Goal: Transaction & Acquisition: Subscribe to service/newsletter

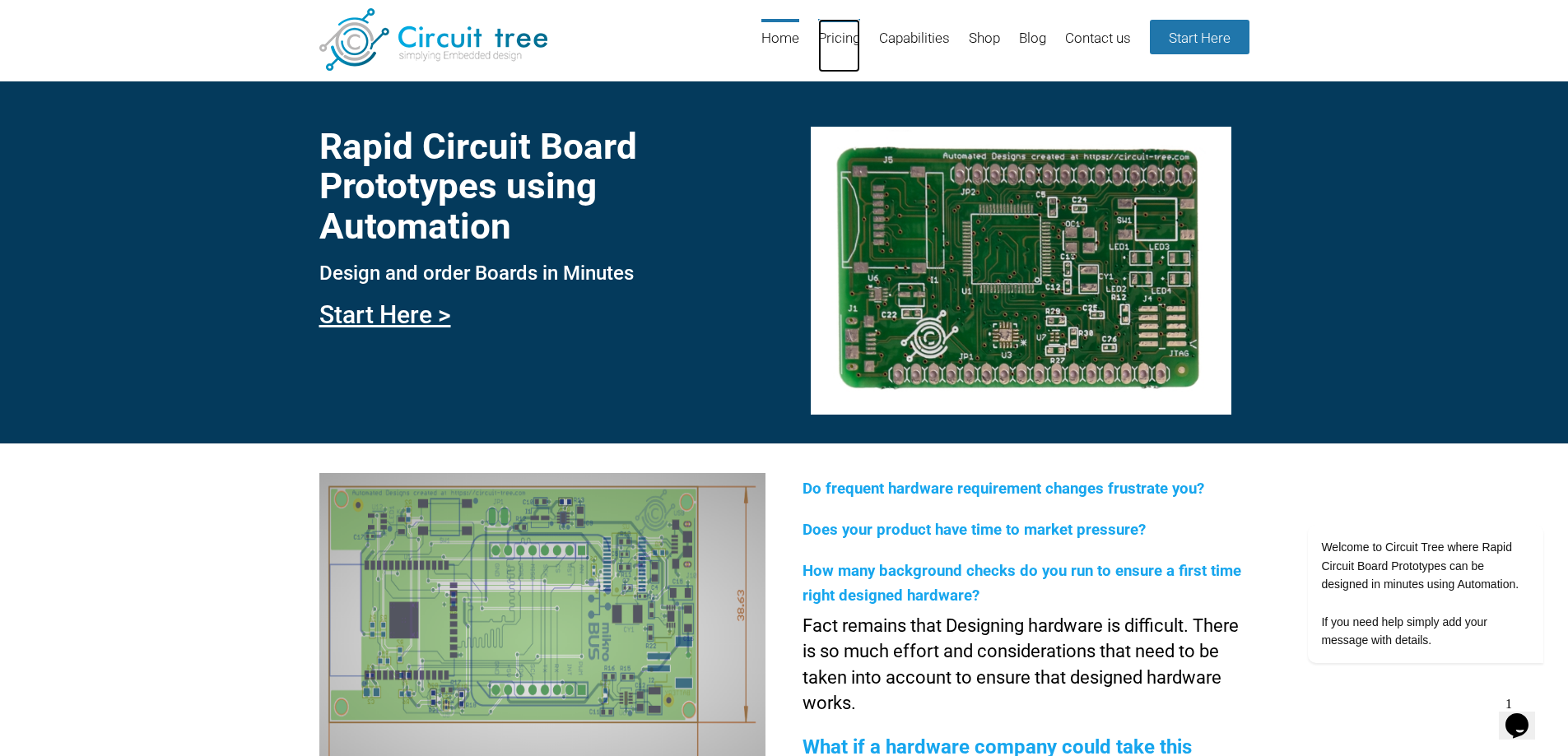
click at [858, 35] on link "Pricing" at bounding box center [839, 46] width 42 height 54
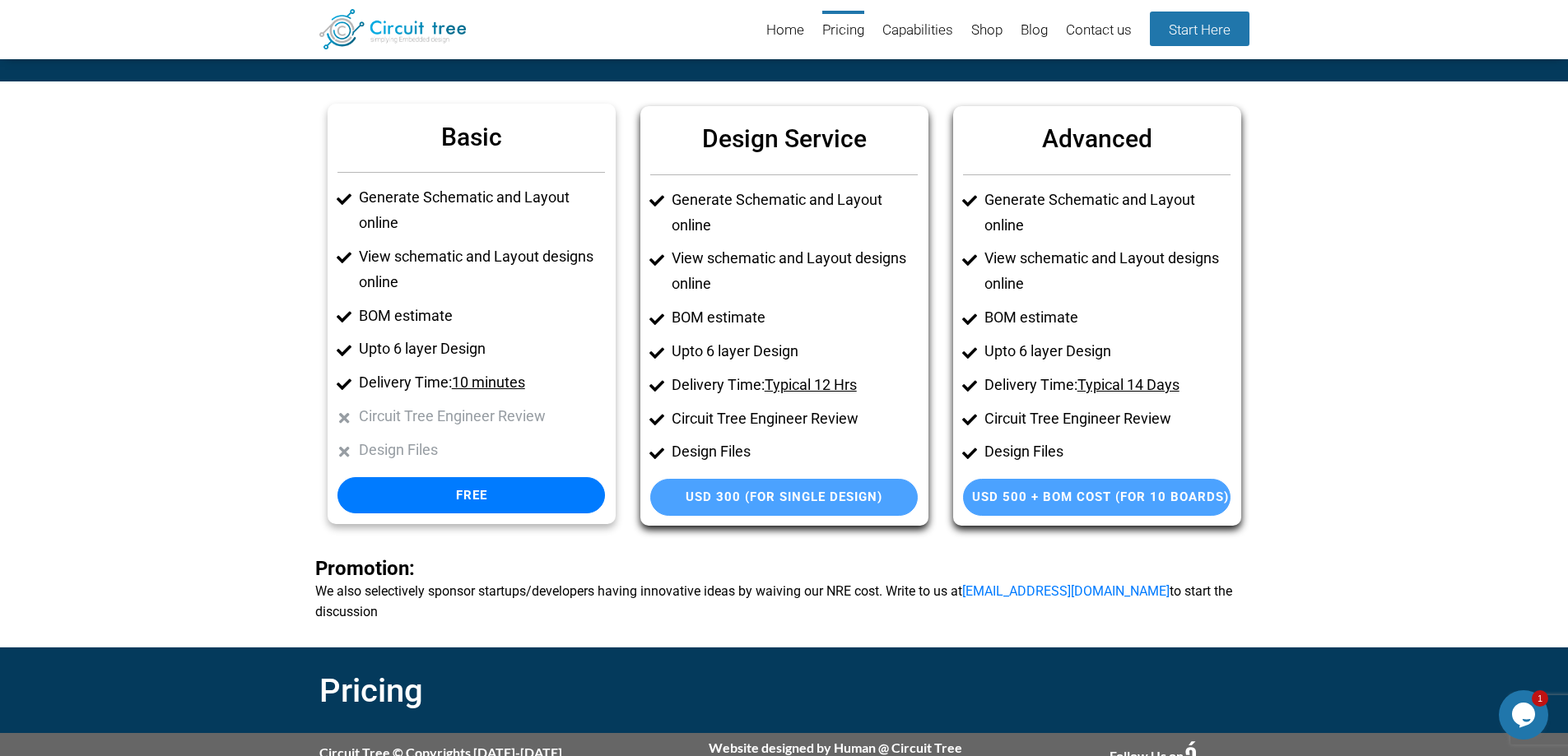
scroll to position [60, 0]
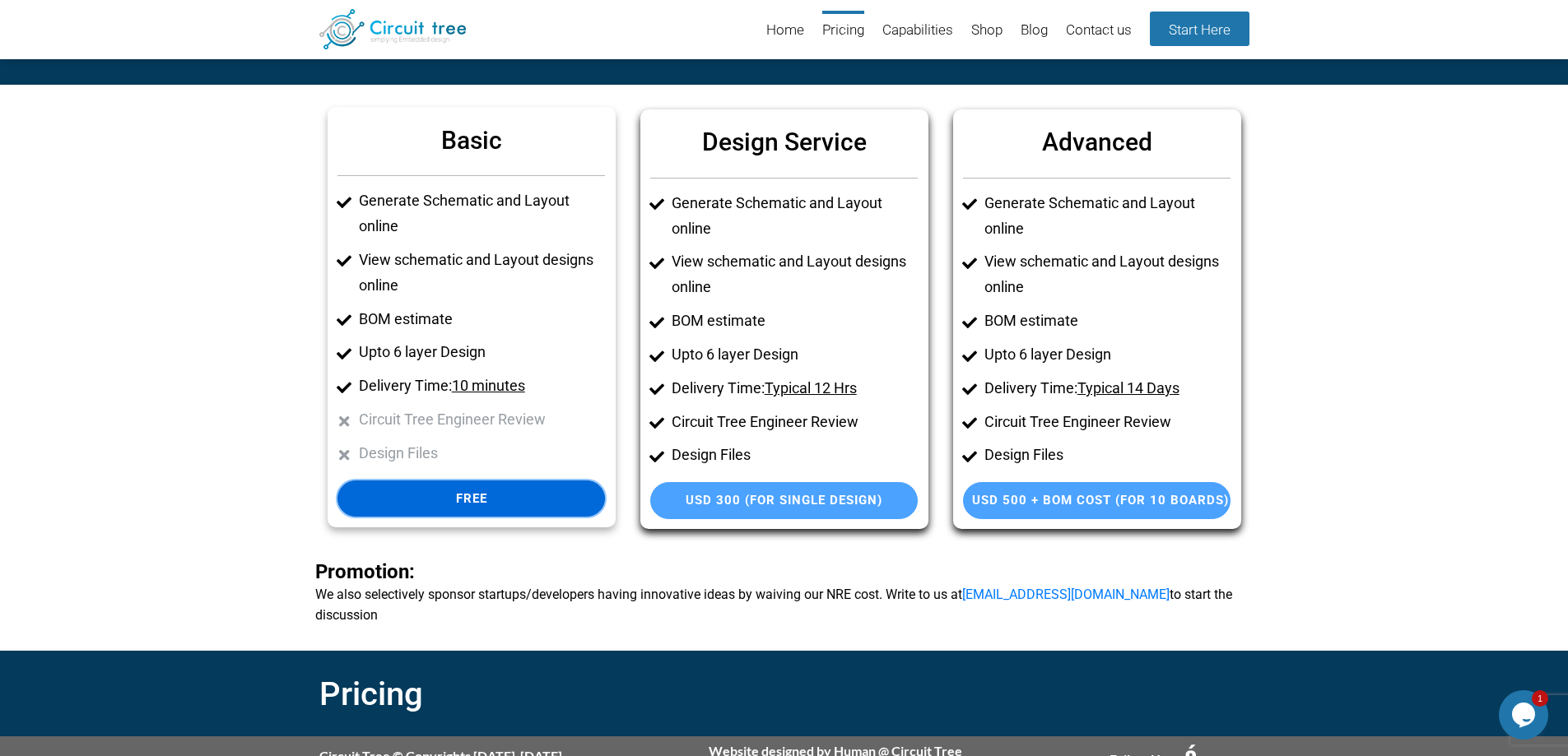
click at [493, 497] on link "Free" at bounding box center [471, 499] width 267 height 37
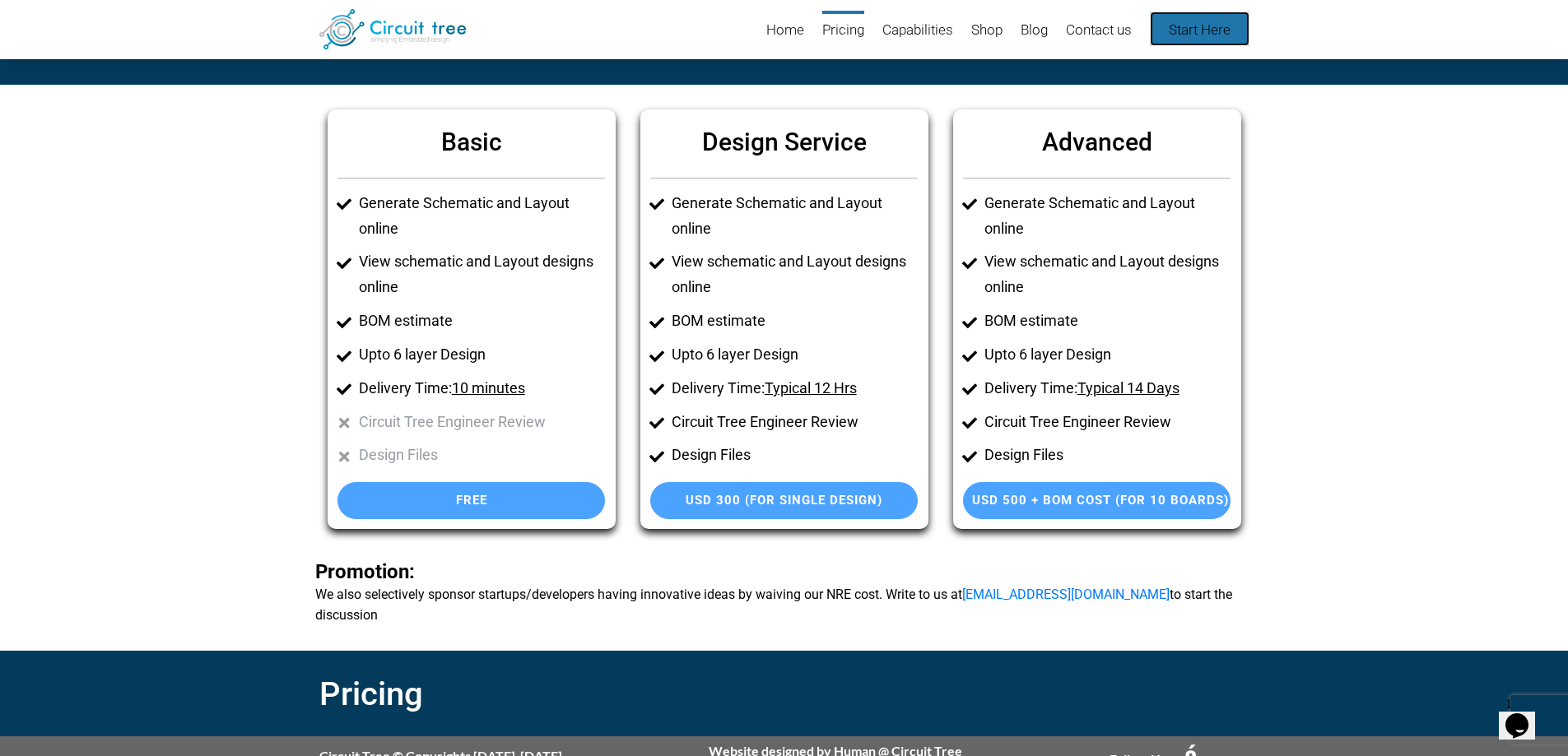
click at [1208, 29] on link "Start Here" at bounding box center [1199, 29] width 100 height 35
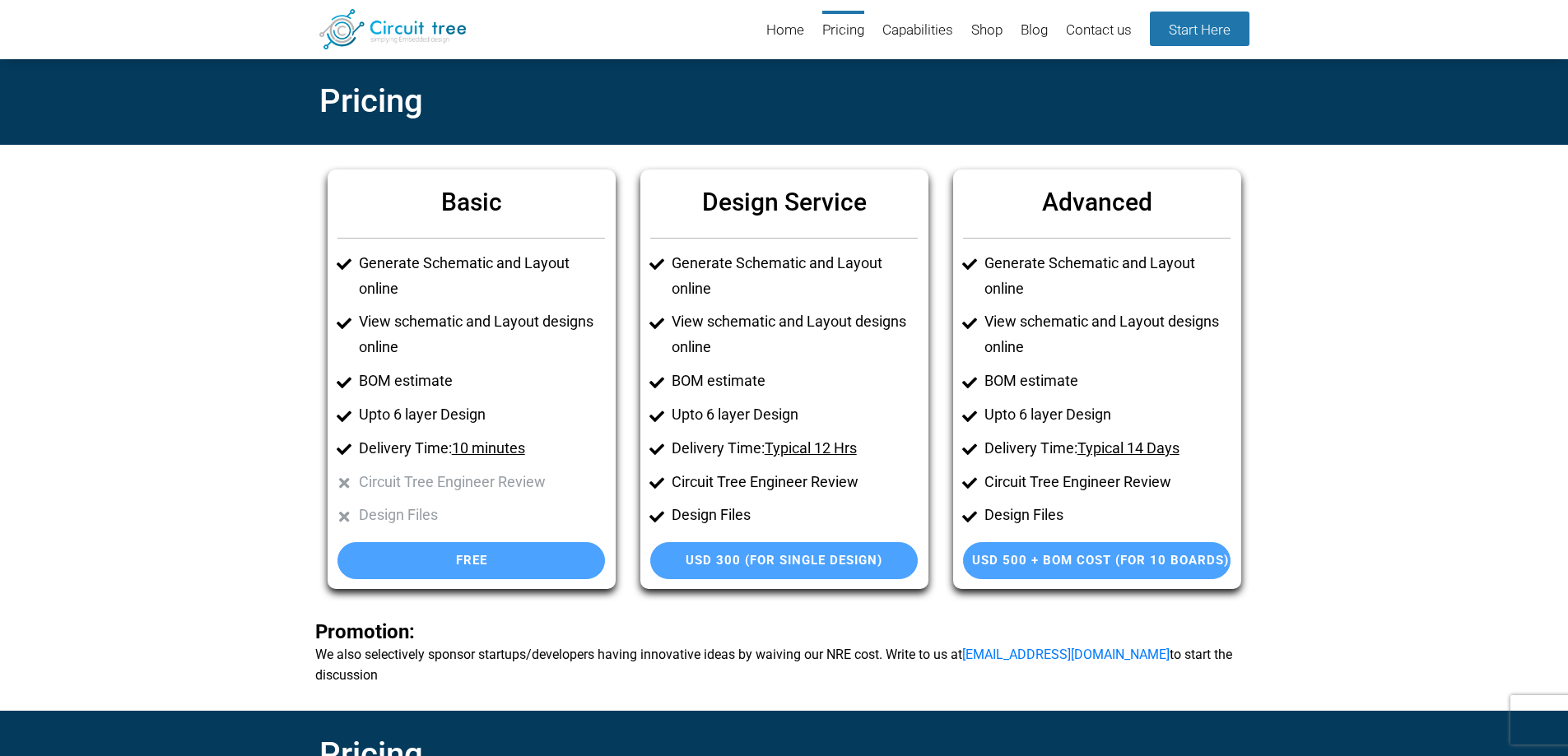
scroll to position [60, 0]
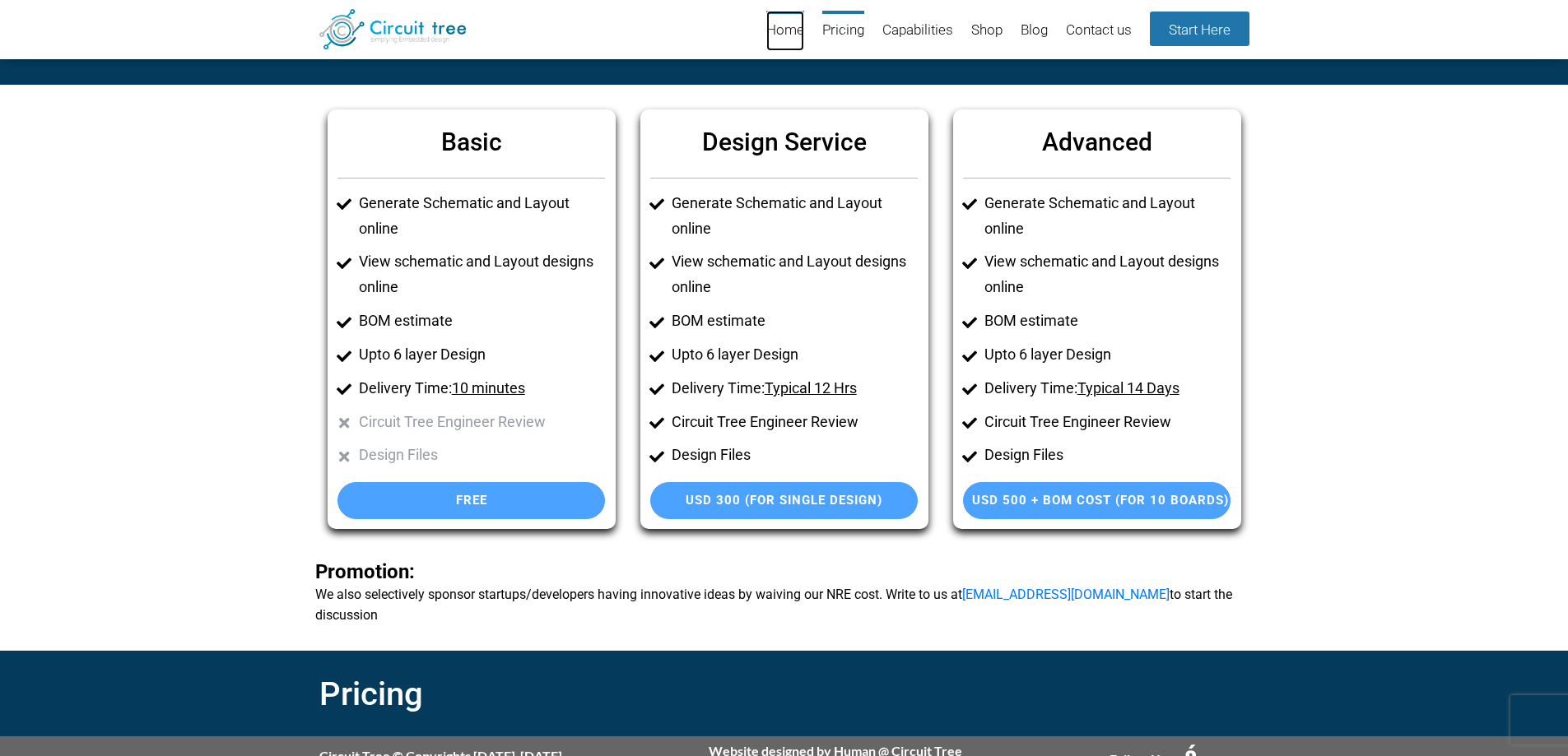
click at [790, 31] on link "Home" at bounding box center [785, 30] width 38 height 40
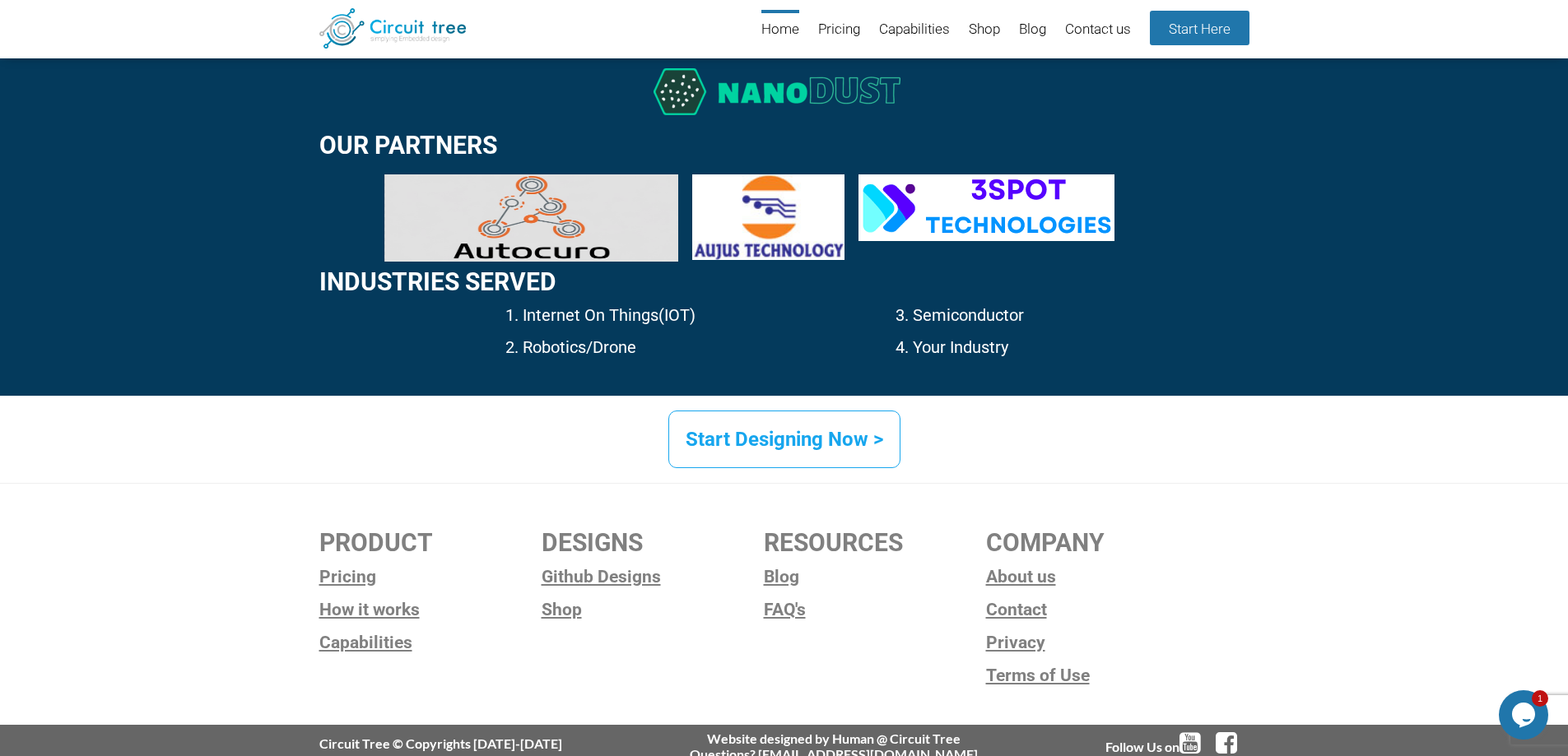
scroll to position [2416, 0]
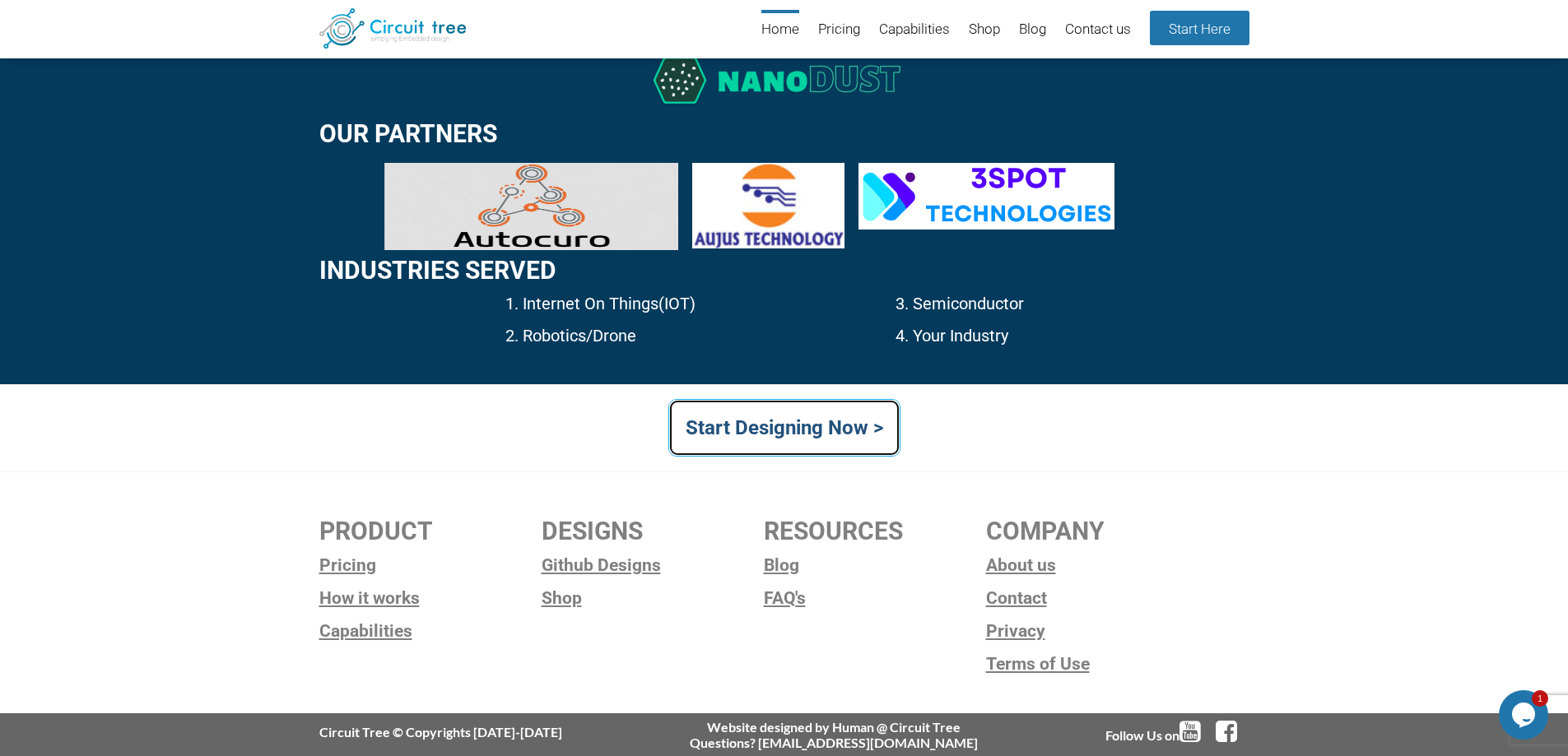
click at [846, 443] on link "Start Designing Now >" at bounding box center [784, 427] width 232 height 57
